Goal: Transaction & Acquisition: Purchase product/service

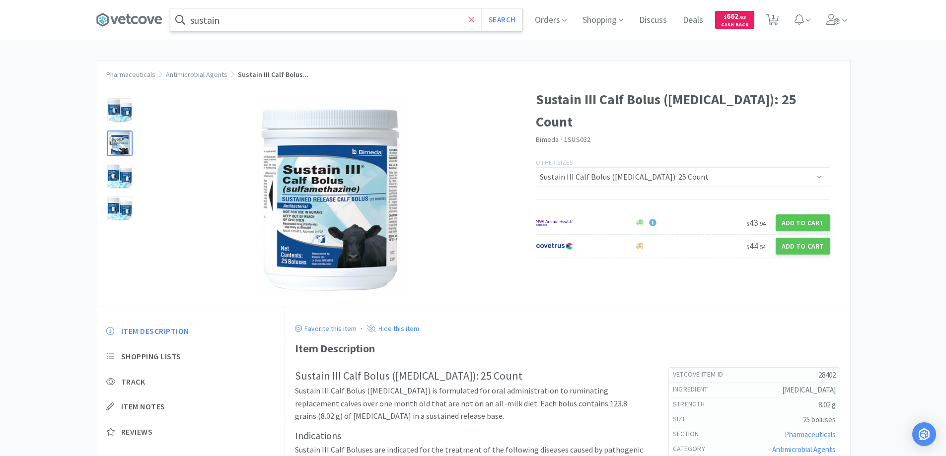
click at [473, 18] on icon at bounding box center [471, 19] width 6 height 6
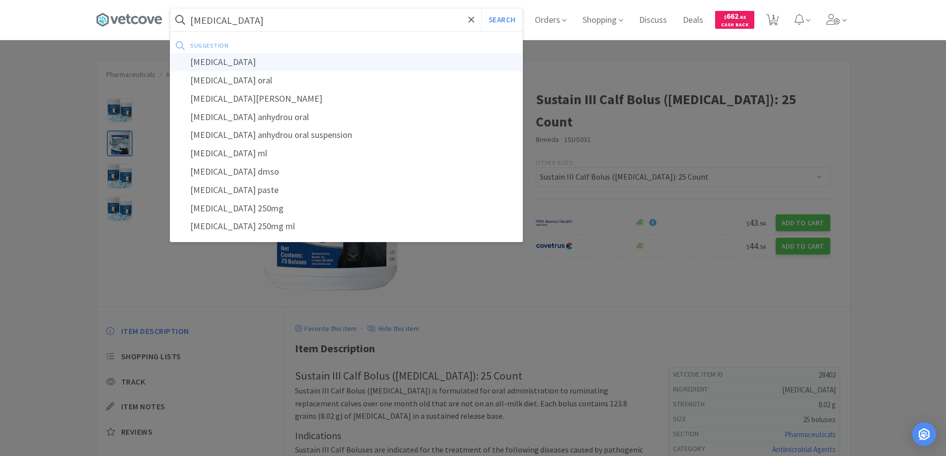
click at [216, 62] on div "[MEDICAL_DATA]" at bounding box center [346, 62] width 352 height 18
type input "[MEDICAL_DATA]"
select select "1"
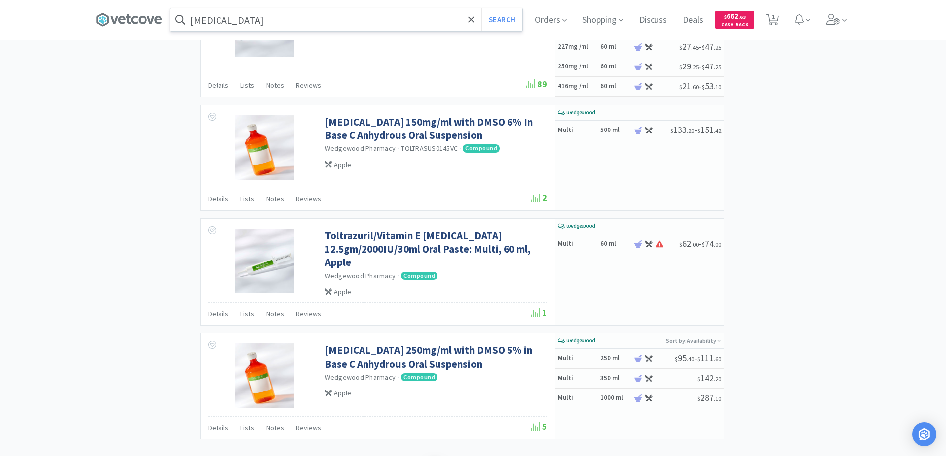
scroll to position [1619, 0]
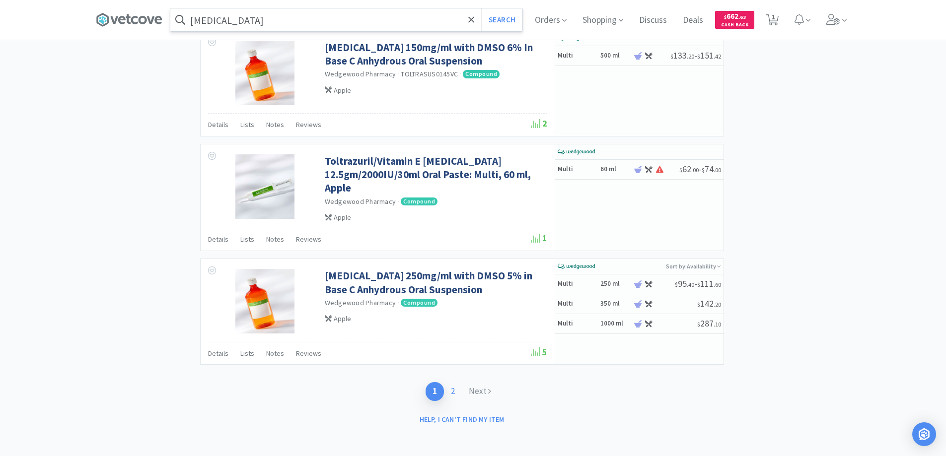
click at [453, 389] on link "2" at bounding box center [453, 391] width 18 height 18
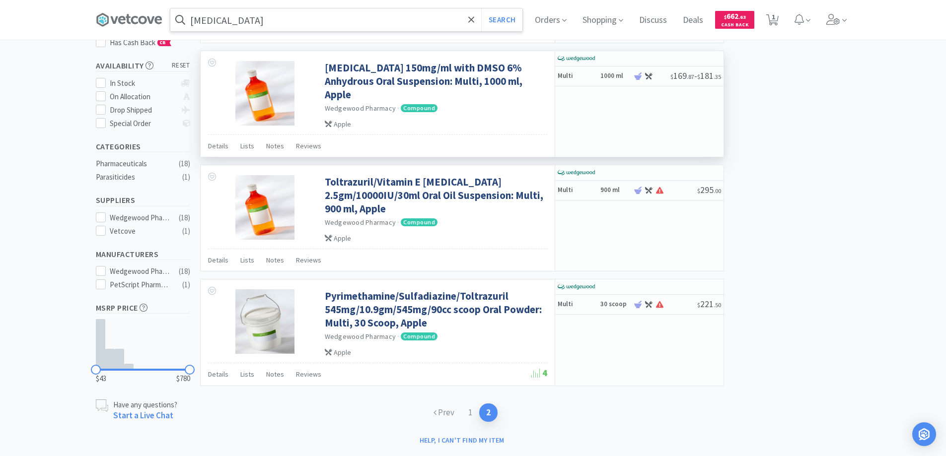
scroll to position [179, 0]
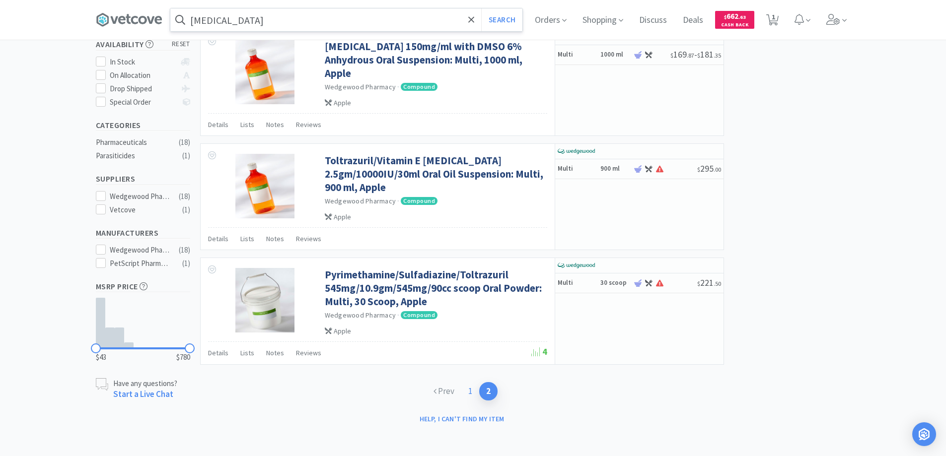
click at [468, 389] on link "1" at bounding box center [470, 391] width 18 height 18
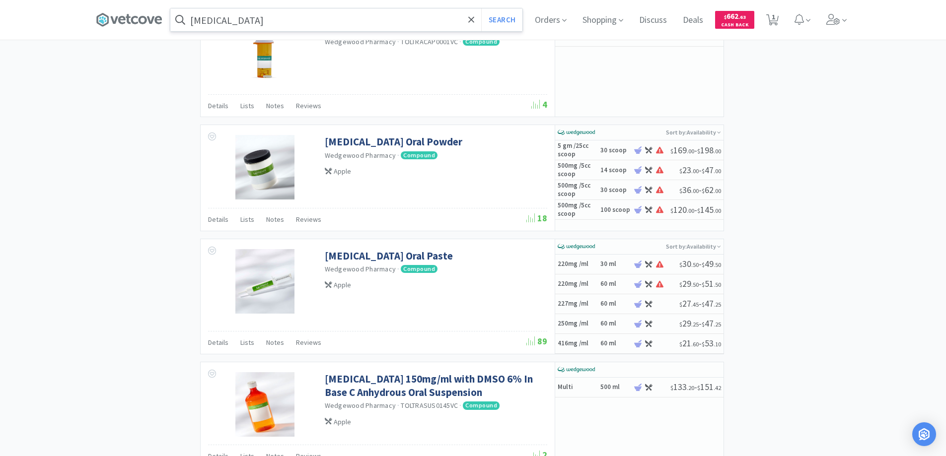
scroll to position [1291, 0]
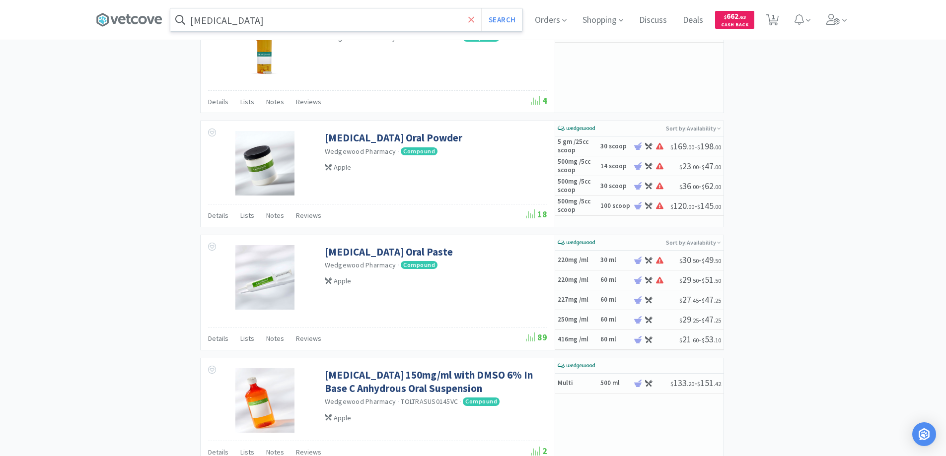
click at [474, 19] on icon at bounding box center [471, 19] width 6 height 6
click at [89, 212] on div at bounding box center [473, 228] width 946 height 456
